Goal: Check status: Check status

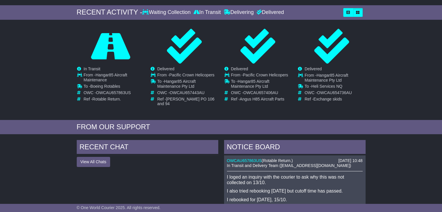
scroll to position [87, 0]
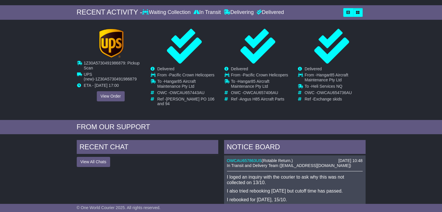
click at [108, 78] on span "1Z30A5730491986879" at bounding box center [115, 79] width 41 height 5
click at [109, 97] on link "View Order" at bounding box center [111, 96] width 28 height 10
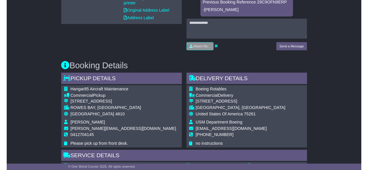
scroll to position [262, 0]
